Goal: Navigation & Orientation: Go to known website

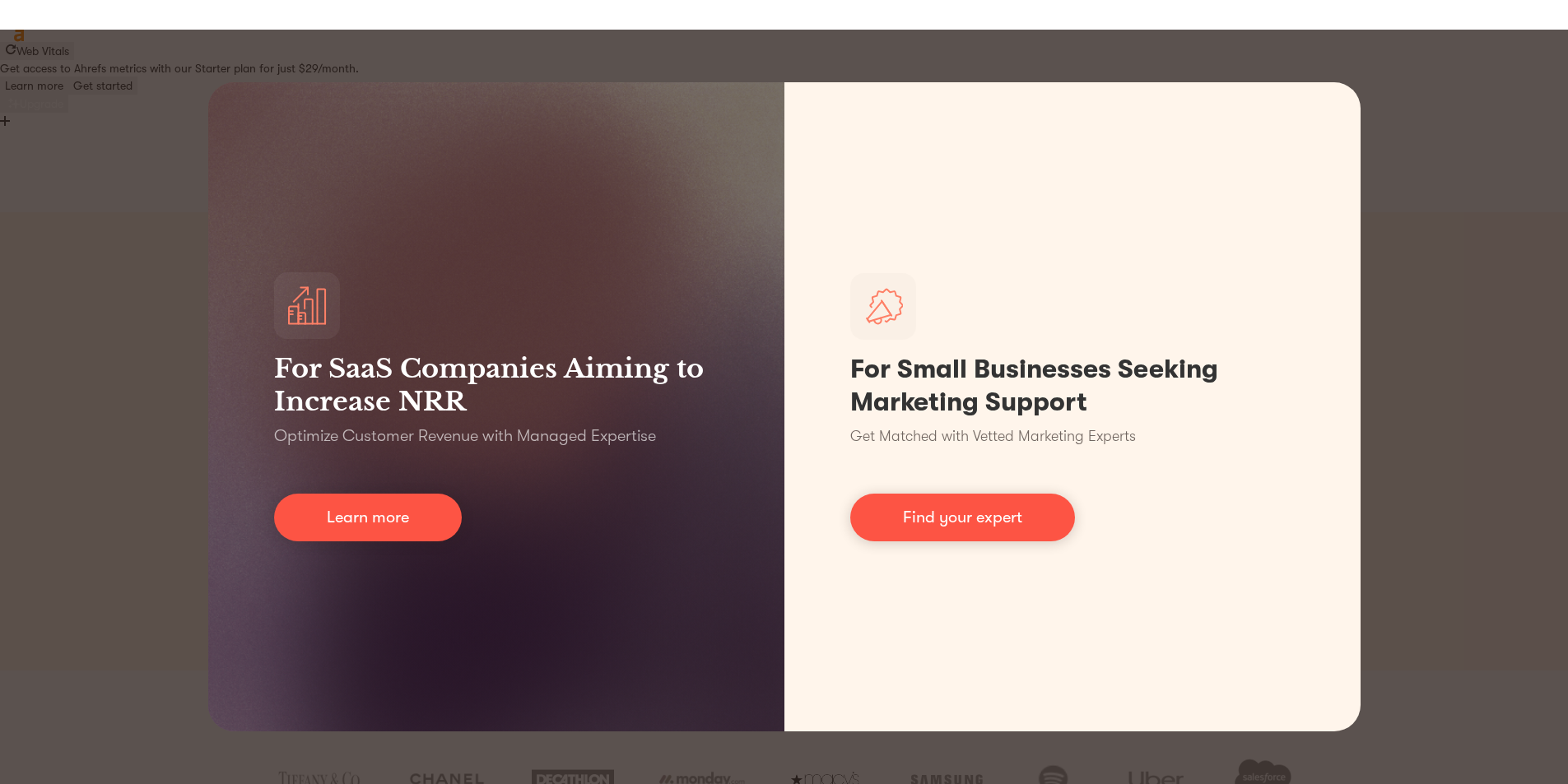
click at [1506, 135] on div "For SaaS Companies Aiming to Increase NRR Optimize Customer Revenue with Manage…" at bounding box center [784, 406] width 1568 height 754
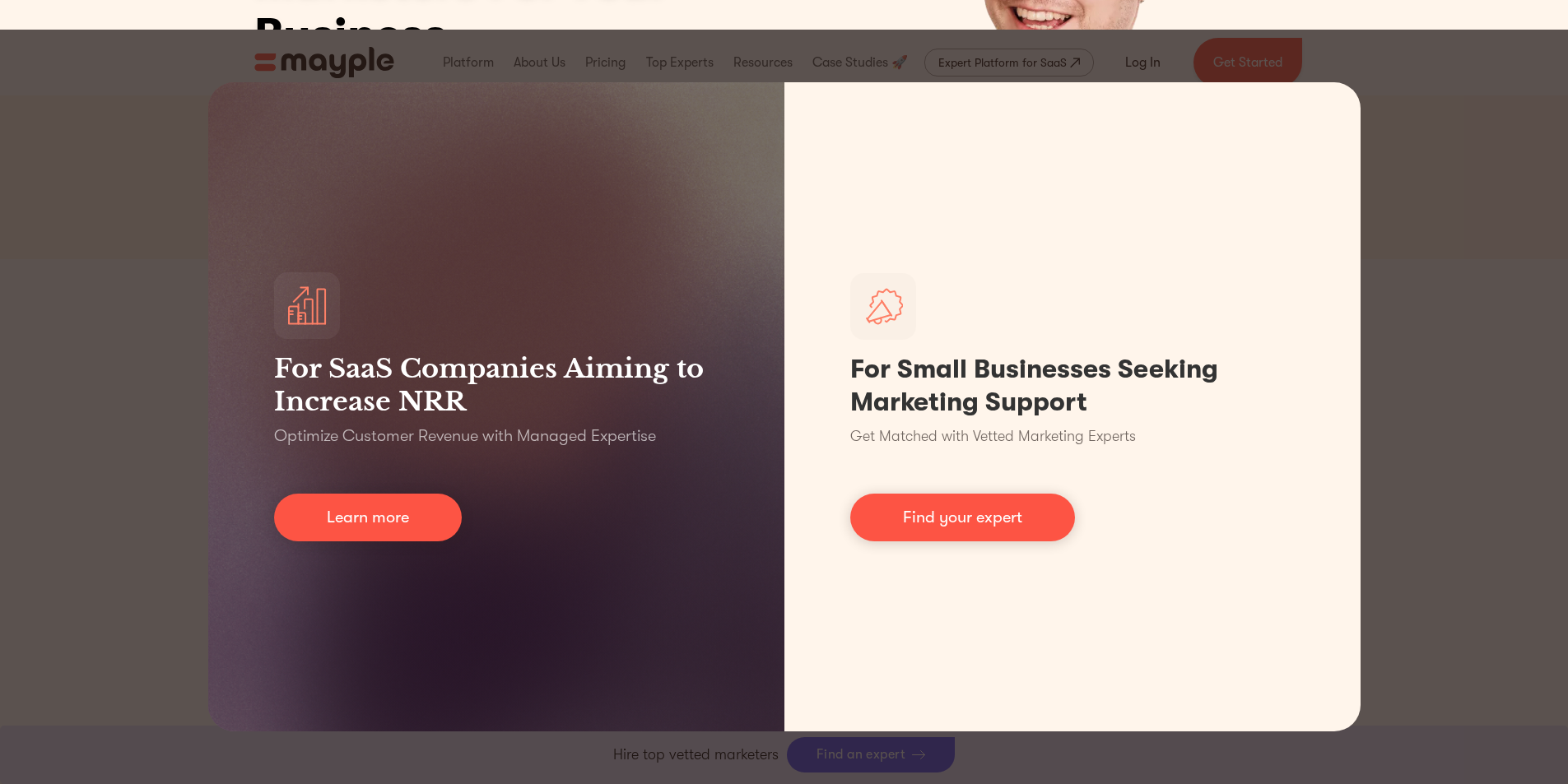
scroll to position [494, 0]
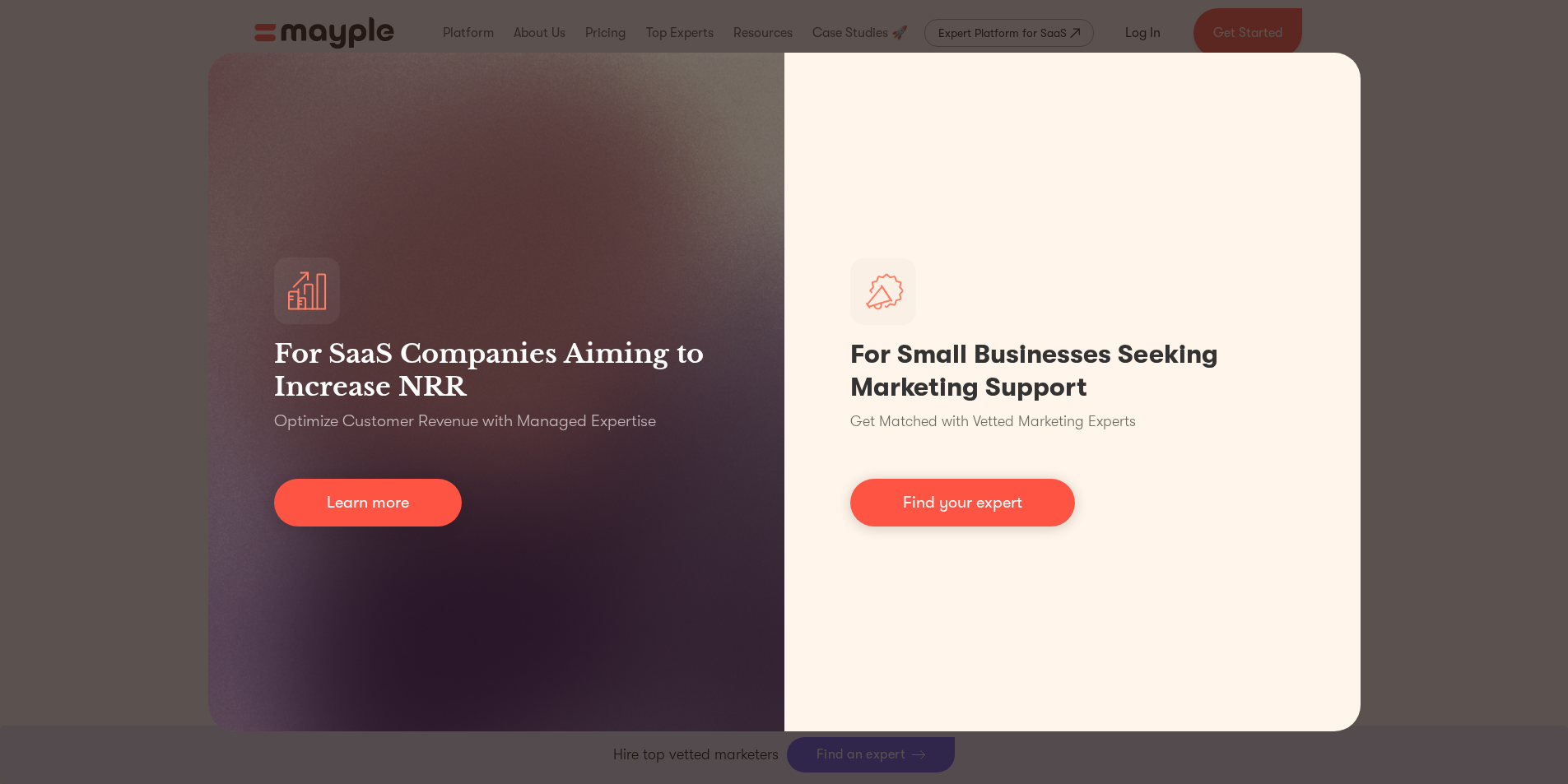
click at [1428, 563] on div "For SaaS Companies Aiming to Increase NRR Optimize Customer Revenue with Manage…" at bounding box center [784, 392] width 1568 height 784
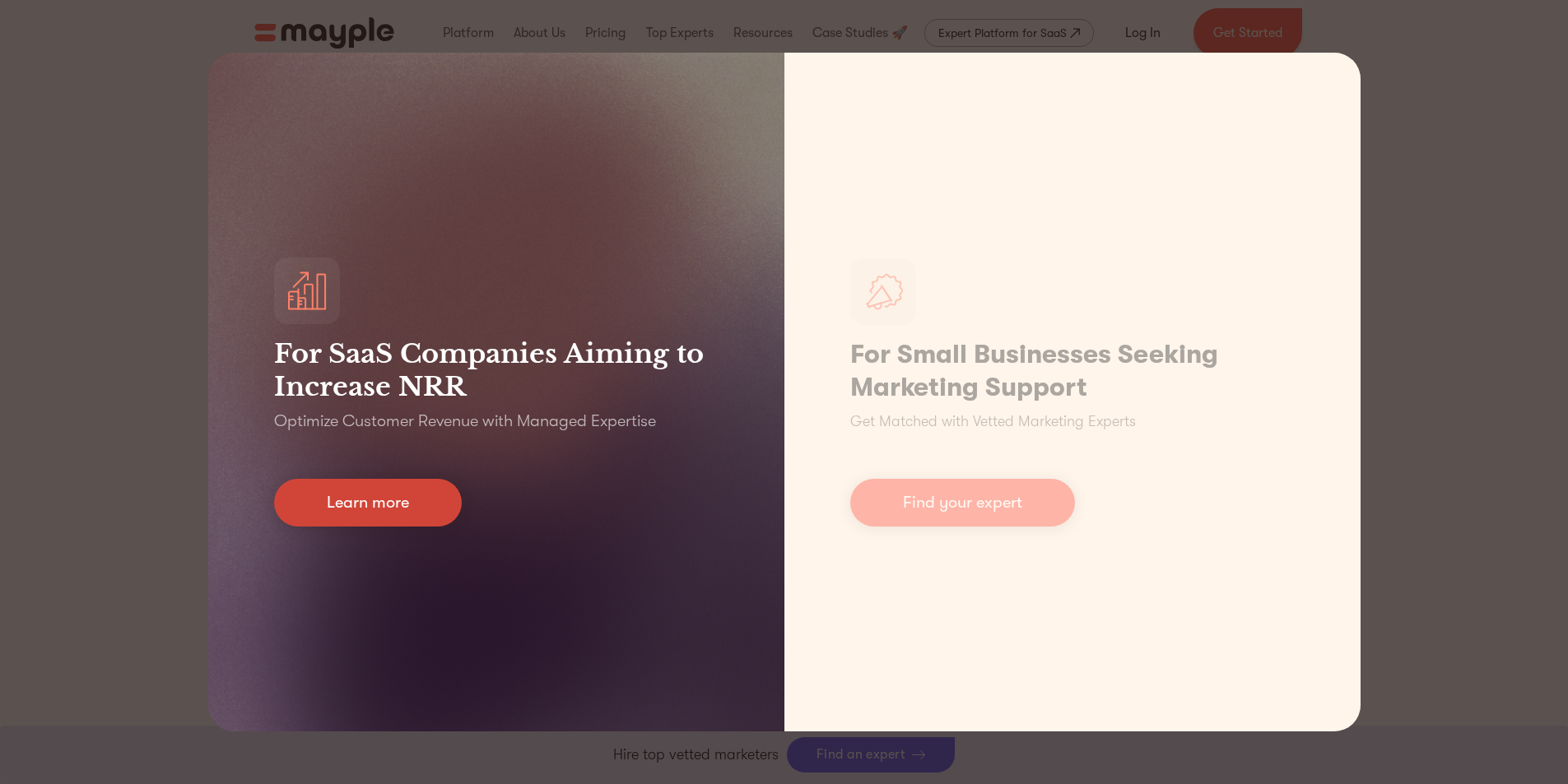
click at [400, 510] on link "Learn more" at bounding box center [368, 502] width 188 height 47
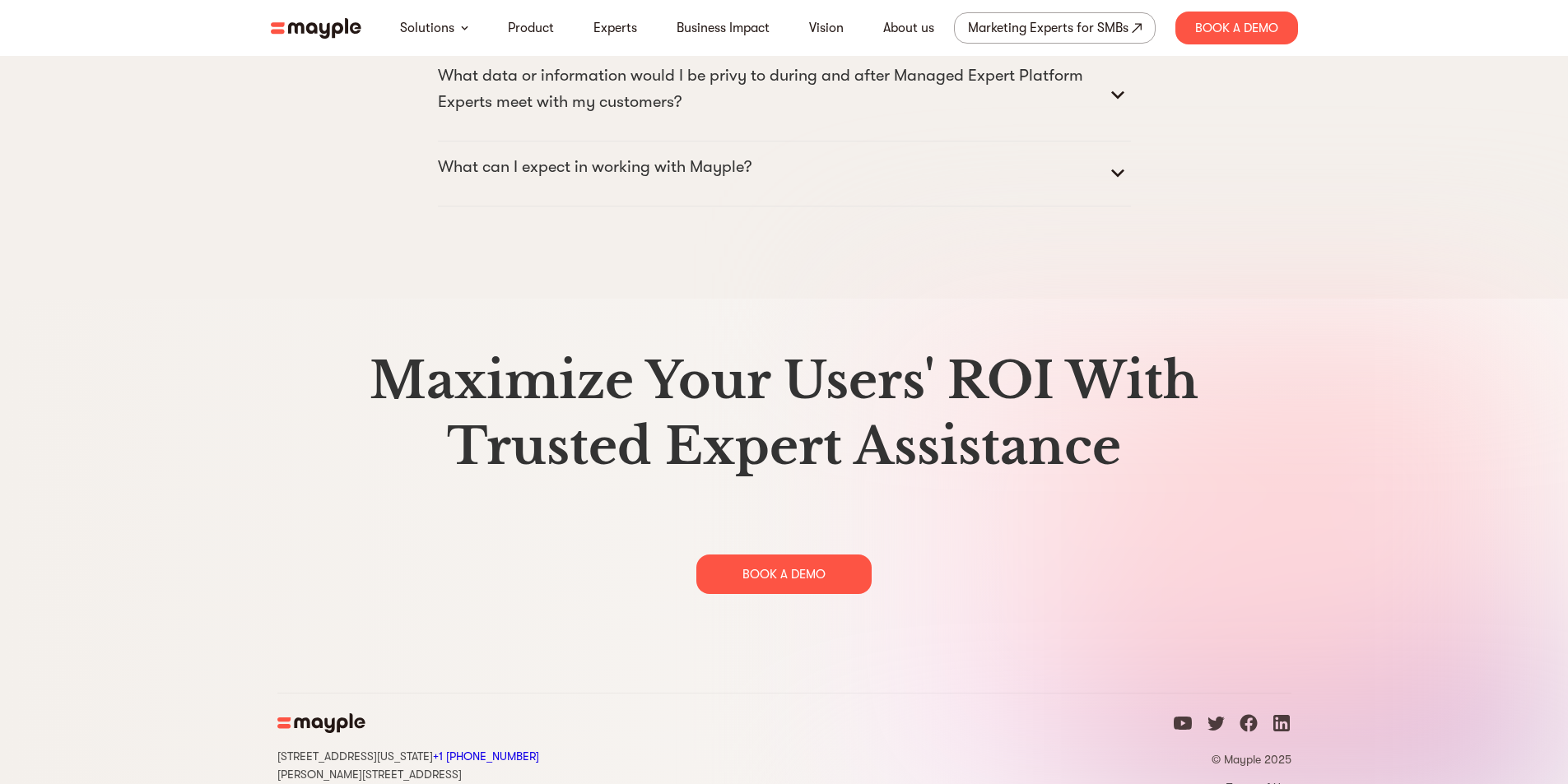
scroll to position [8448, 0]
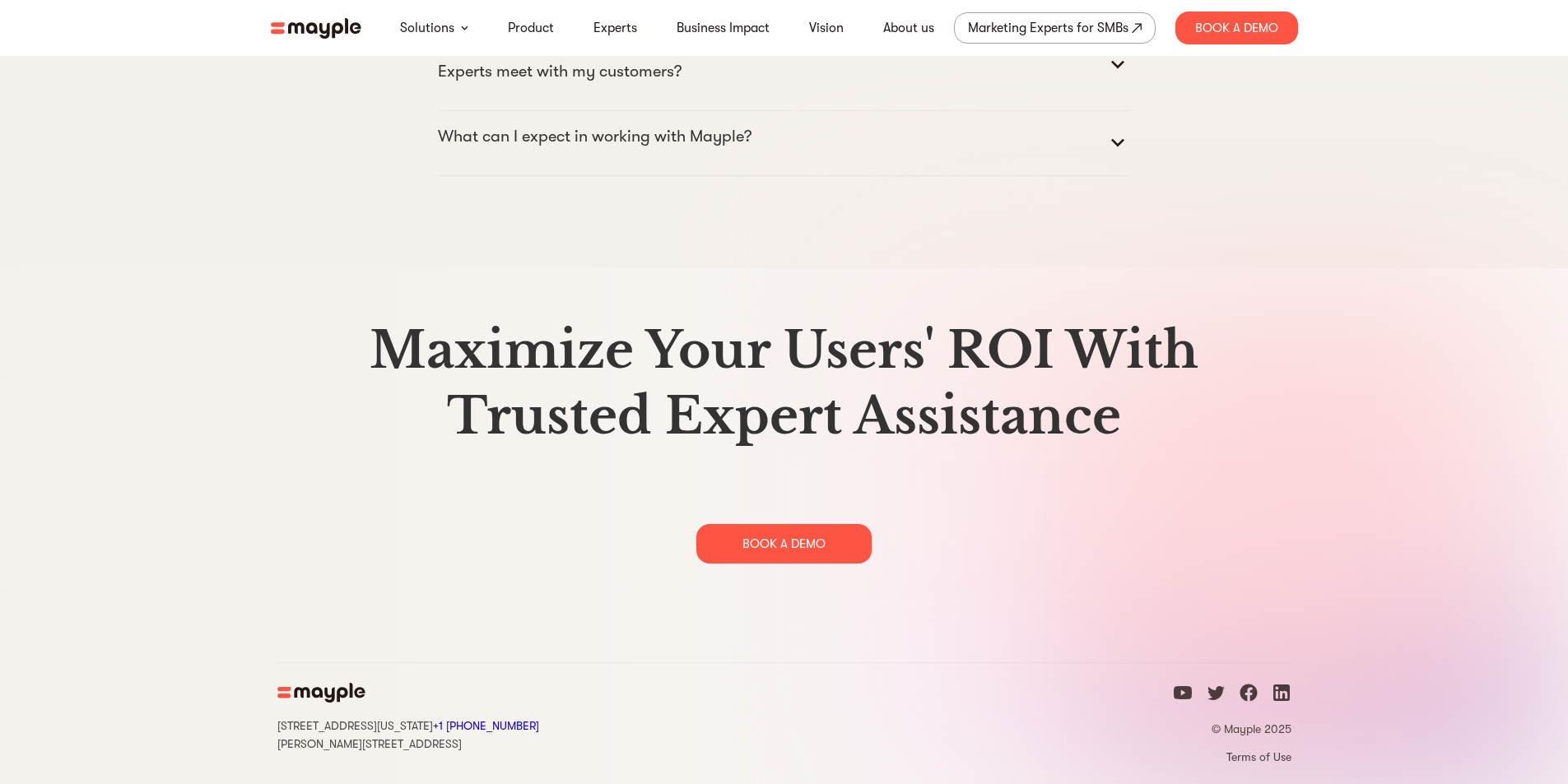
click at [1288, 690] on icon "linkedin icon" at bounding box center [1282, 693] width 17 height 17
